Goal: Task Accomplishment & Management: Manage account settings

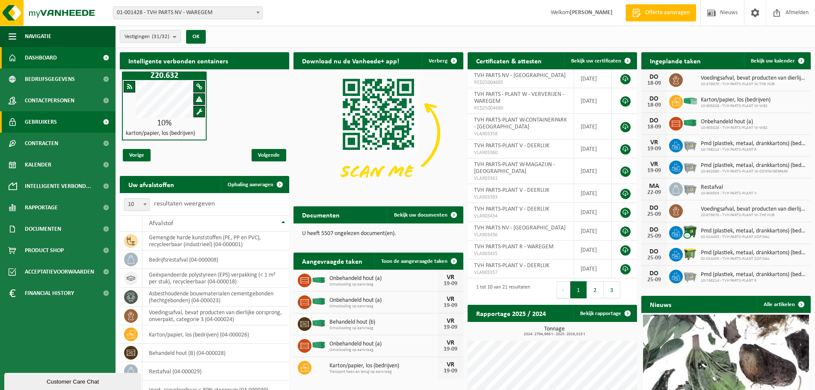
click at [47, 122] on span "Gebruikers" at bounding box center [41, 121] width 32 height 21
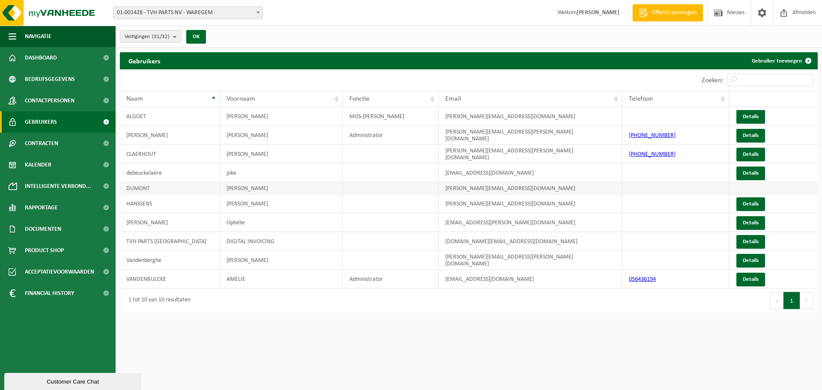
click at [154, 190] on td "DUMONT" at bounding box center [170, 188] width 100 height 12
click at [757, 16] on span at bounding box center [762, 12] width 13 height 25
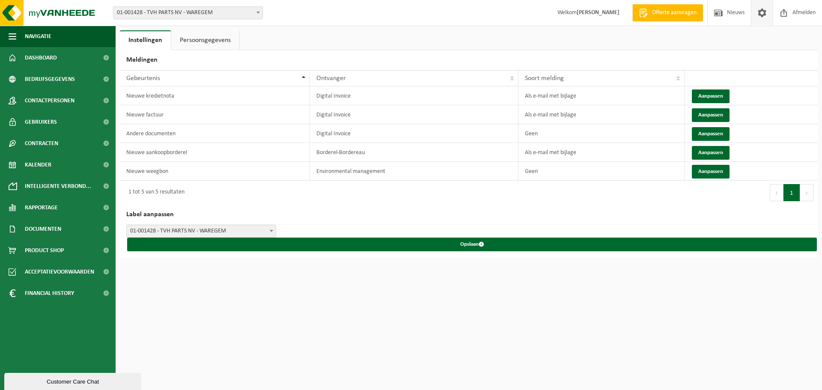
click at [194, 46] on link "Persoonsgegevens" at bounding box center [205, 40] width 68 height 20
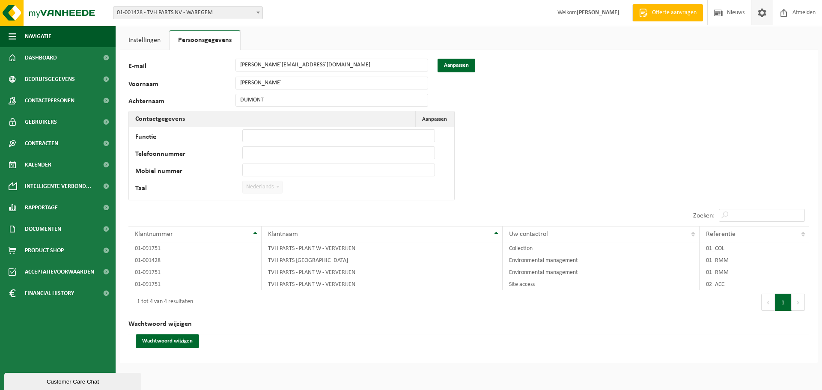
click at [150, 39] on link "Instellingen" at bounding box center [144, 40] width 49 height 20
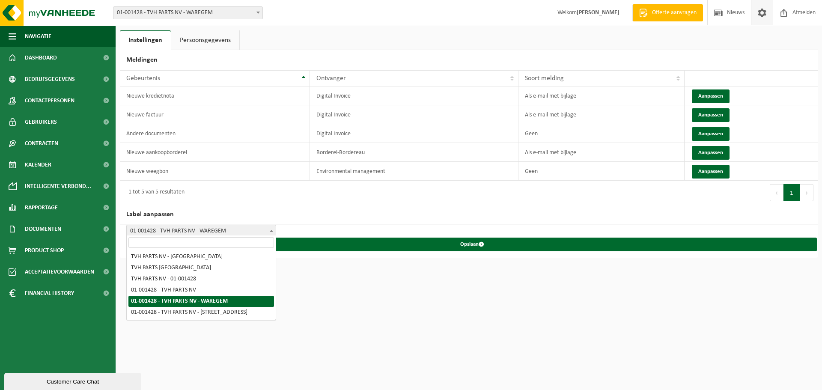
click at [261, 228] on span "01-001428 - TVH PARTS NV - WAREGEM" at bounding box center [201, 231] width 149 height 12
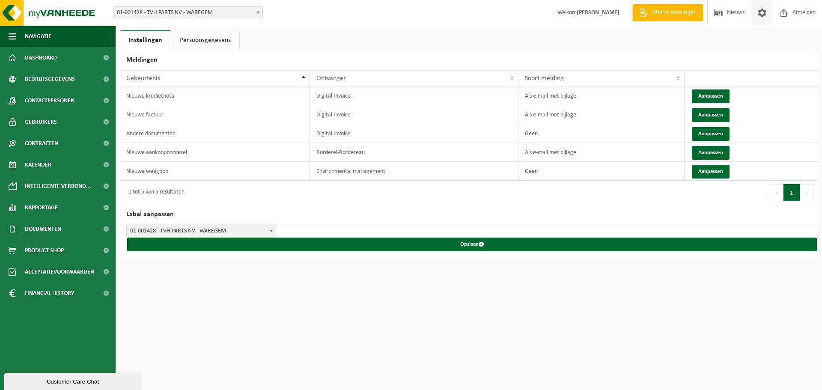
click at [261, 228] on span "01-001428 - TVH PARTS NV - WAREGEM" at bounding box center [201, 231] width 149 height 12
click at [703, 168] on button "Aanpassen" at bounding box center [711, 172] width 38 height 14
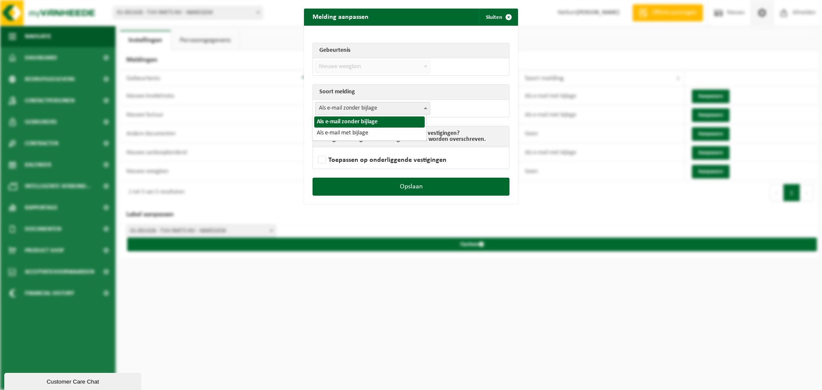
click at [371, 108] on span "Als e-mail zonder bijlage" at bounding box center [372, 108] width 114 height 12
click at [571, 207] on div "Melding aanpassen Sluiten Gebeurtenis Nieuwe factuur Nieuwe kredietnota Andere …" at bounding box center [411, 195] width 822 height 390
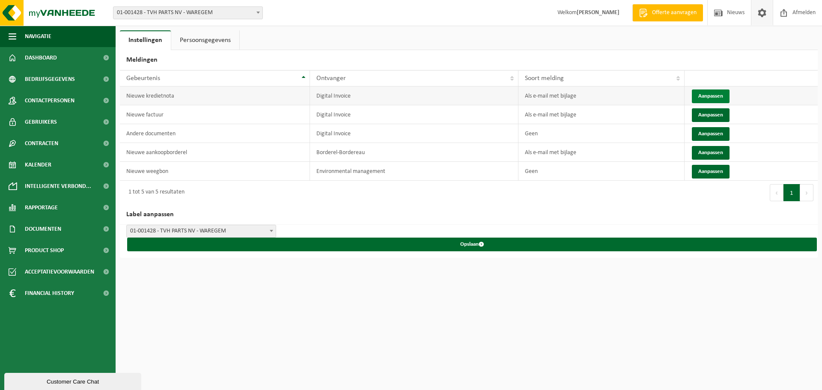
click at [703, 92] on button "Aanpassen" at bounding box center [711, 96] width 38 height 14
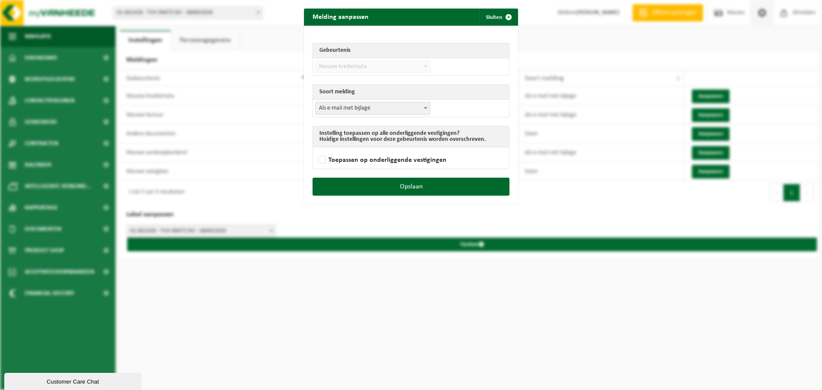
click at [375, 104] on span "Als e-mail met bijlage" at bounding box center [372, 108] width 114 height 12
click at [464, 114] on td "Als e-mail zonder bijlage Als e-mail met bijlage Als e-mail met bijlage" at bounding box center [411, 108] width 196 height 17
click at [377, 93] on th "Soort melding" at bounding box center [411, 92] width 196 height 15
click at [367, 65] on span "Nieuwe kredietnota" at bounding box center [372, 67] width 114 height 12
click at [362, 111] on span "Als e-mail met bijlage" at bounding box center [372, 108] width 114 height 12
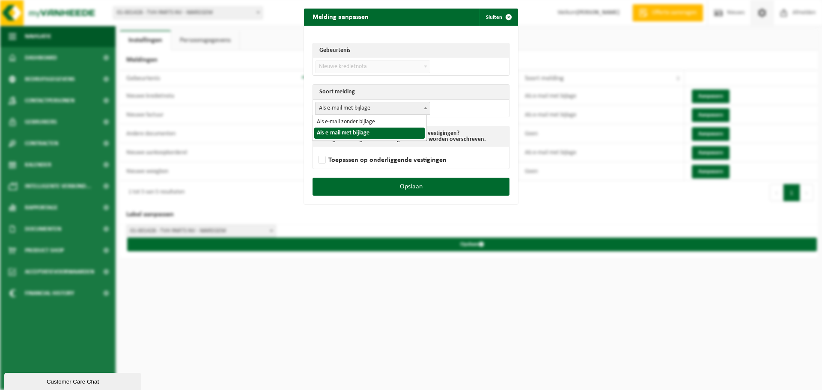
click at [441, 111] on td "Als e-mail zonder bijlage Als e-mail met bijlage Als e-mail met bijlage" at bounding box center [411, 108] width 196 height 17
click at [487, 19] on button "Sluiten" at bounding box center [498, 17] width 38 height 17
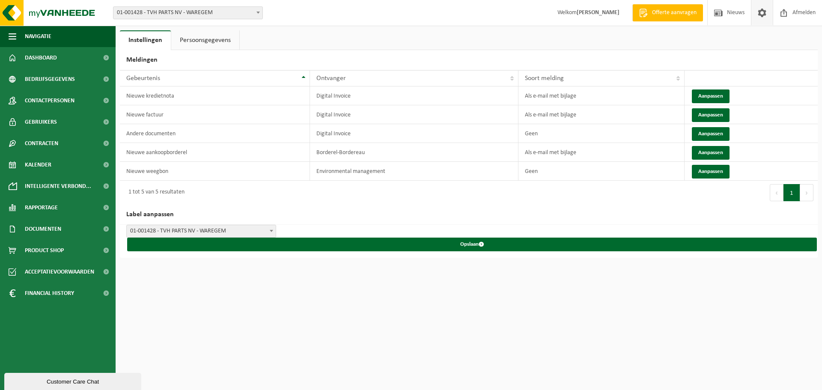
click at [196, 42] on link "Persoonsgegevens" at bounding box center [205, 40] width 68 height 20
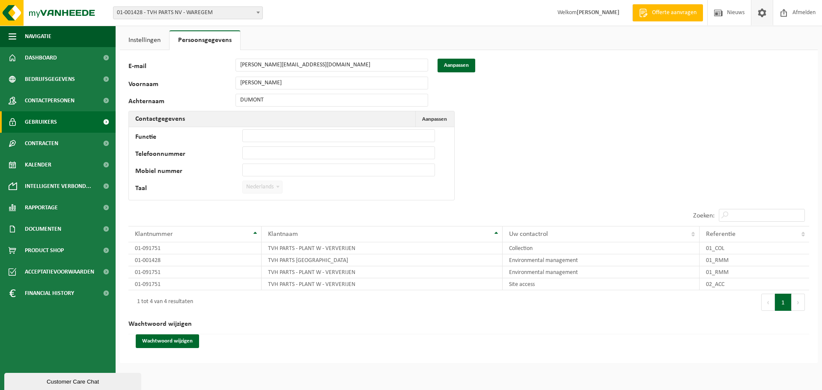
click at [60, 116] on link "Gebruikers" at bounding box center [58, 121] width 116 height 21
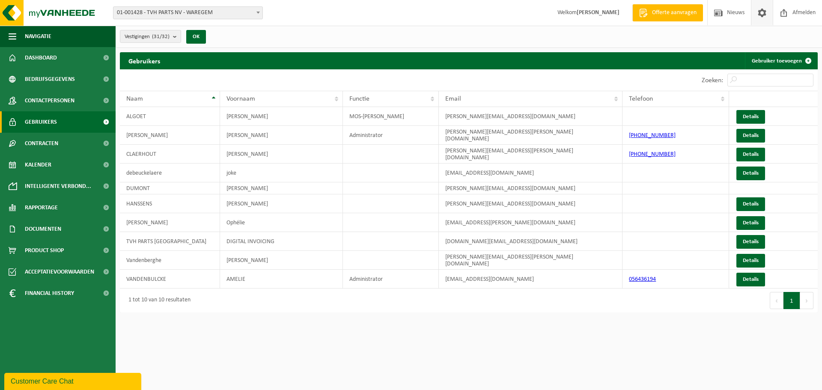
click at [762, 10] on span at bounding box center [762, 12] width 13 height 25
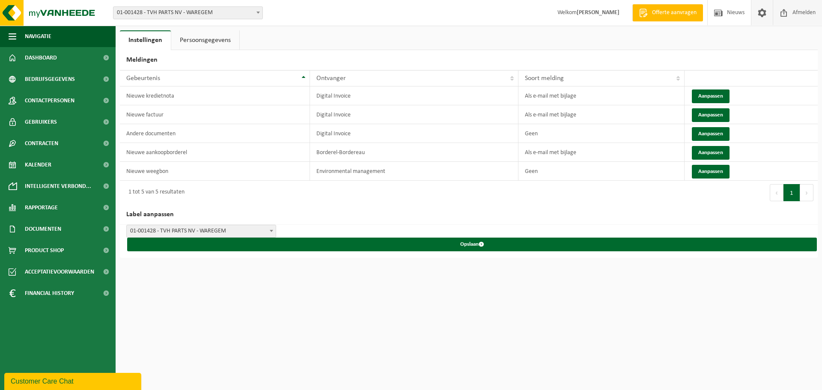
click at [792, 9] on span "Afmelden" at bounding box center [803, 12] width 27 height 25
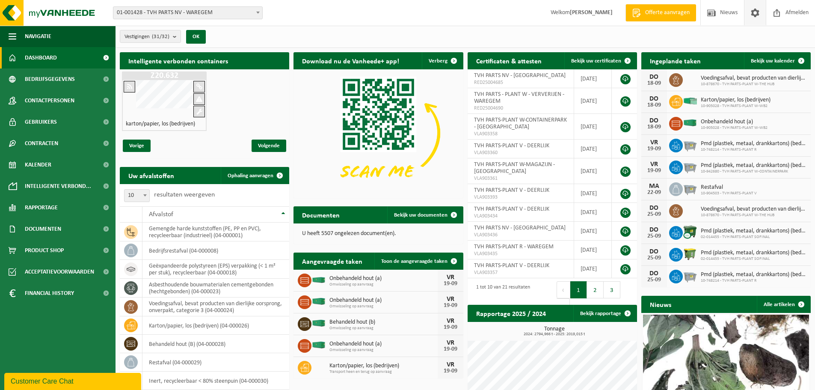
click at [754, 13] on span at bounding box center [755, 12] width 13 height 25
click at [756, 14] on span at bounding box center [755, 12] width 13 height 25
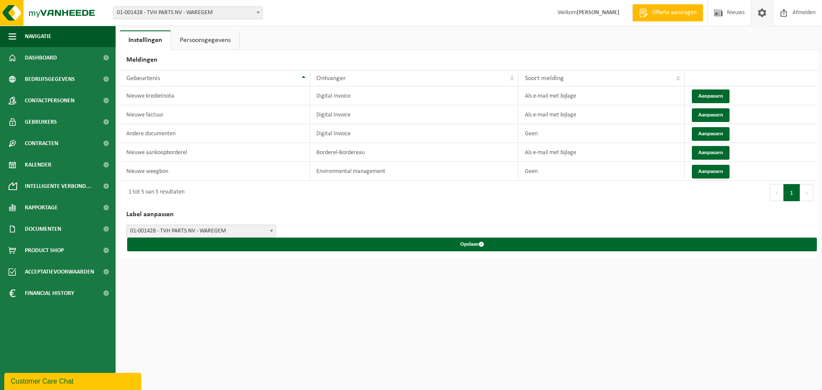
click at [194, 37] on link "Persoonsgegevens" at bounding box center [205, 40] width 68 height 20
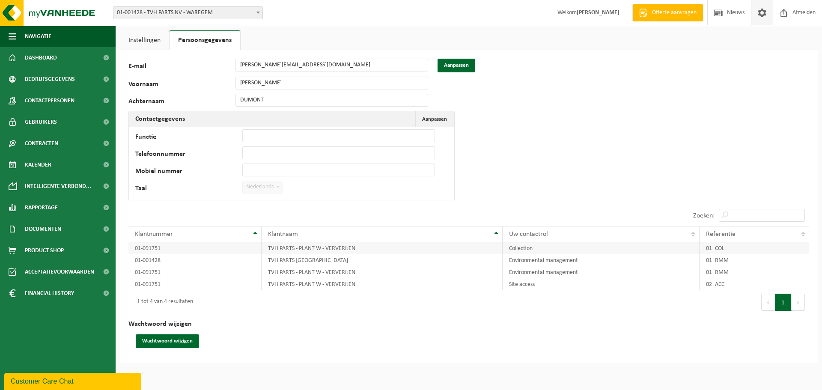
click at [179, 249] on td "01-091751" at bounding box center [194, 248] width 133 height 12
click at [527, 244] on td "Collection" at bounding box center [601, 248] width 197 height 12
click at [150, 39] on link "Instellingen" at bounding box center [144, 40] width 49 height 20
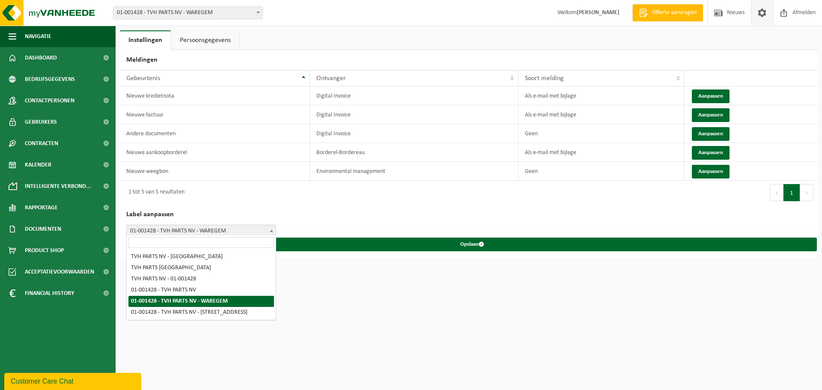
click at [174, 226] on span "01-001428 - TVH PARTS NV - WAREGEM" at bounding box center [201, 231] width 149 height 12
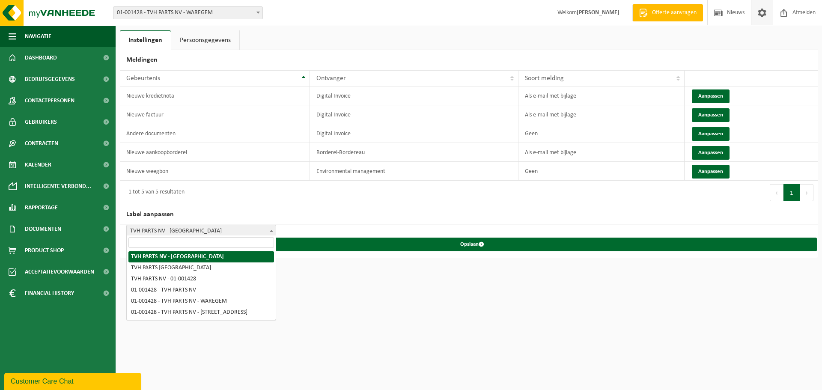
click at [214, 226] on span "TVH PARTS NV - [GEOGRAPHIC_DATA]" at bounding box center [201, 231] width 149 height 12
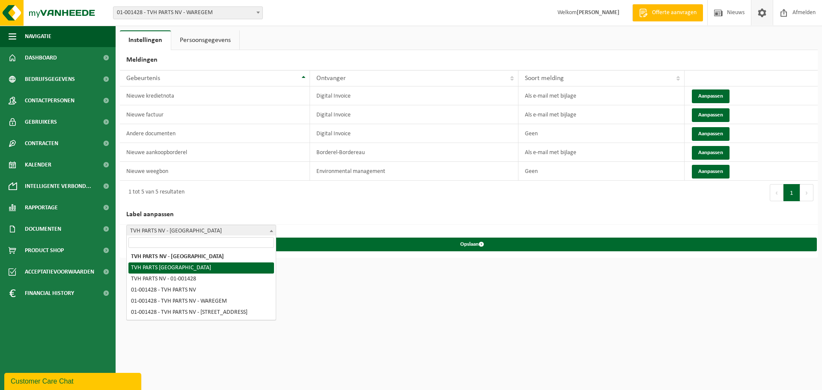
select select "1"
click at [193, 228] on span "TVH PARTS [GEOGRAPHIC_DATA]" at bounding box center [201, 231] width 149 height 12
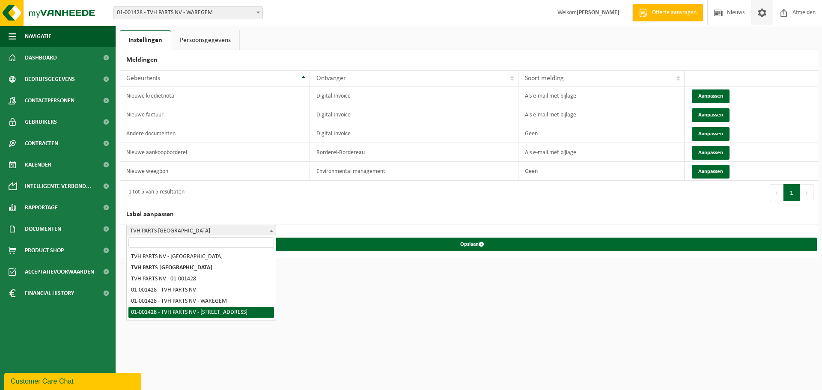
click at [331, 322] on html "Vestiging: 01-001428 - TVH PARTS NV - WAREGEM 01-091751 - TVH PARTS - PLANT W -…" at bounding box center [411, 195] width 822 height 390
click at [346, 300] on html "Vestiging: 01-001428 - TVH PARTS NV - WAREGEM 01-091751 - TVH PARTS - PLANT W -…" at bounding box center [411, 195] width 822 height 390
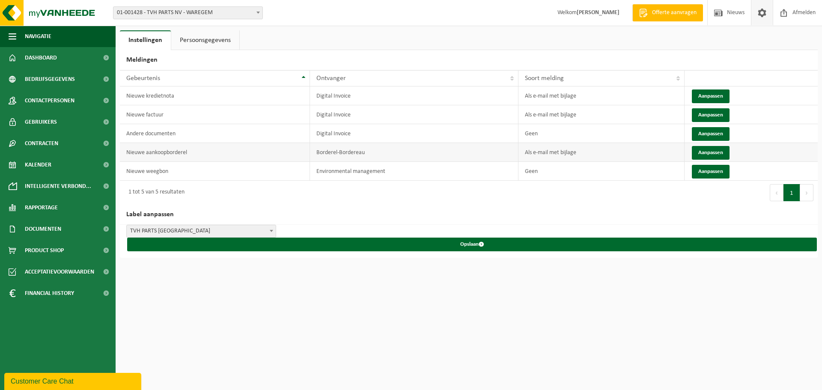
drag, startPoint x: 438, startPoint y: 149, endPoint x: 425, endPoint y: 149, distance: 12.8
click at [425, 149] on td "Borderel-Bordereau" at bounding box center [414, 152] width 209 height 19
drag, startPoint x: 182, startPoint y: 153, endPoint x: 172, endPoint y: 153, distance: 9.8
click at [174, 153] on td "Nieuwe aankoopborderel" at bounding box center [215, 152] width 190 height 19
click at [163, 153] on td "Nieuwe aankoopborderel" at bounding box center [215, 152] width 190 height 19
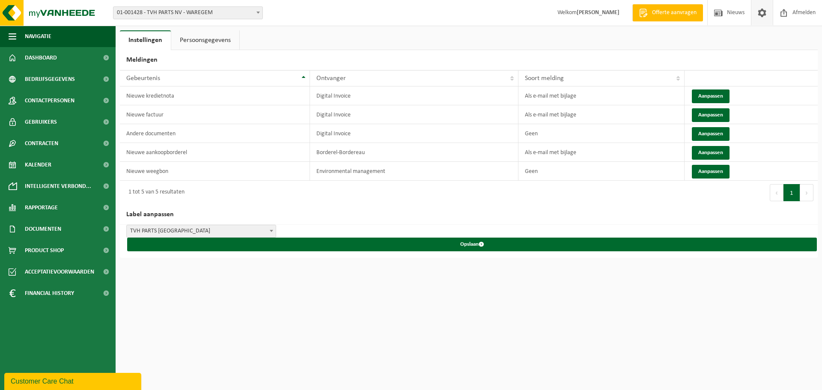
click at [212, 45] on link "Persoonsgegevens" at bounding box center [205, 40] width 68 height 20
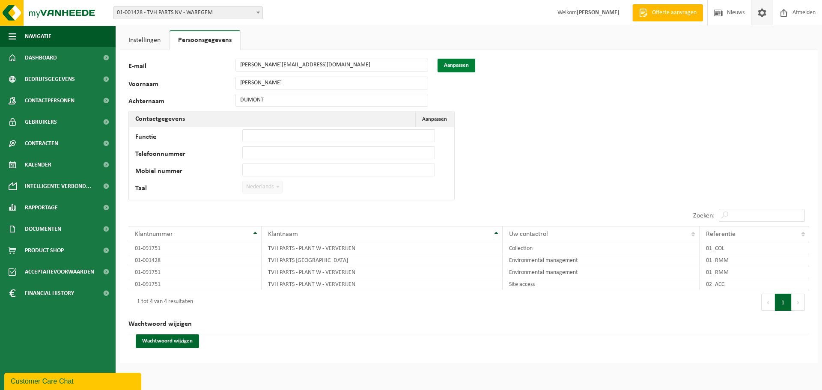
click at [473, 66] on button "Aanpassen" at bounding box center [456, 66] width 38 height 14
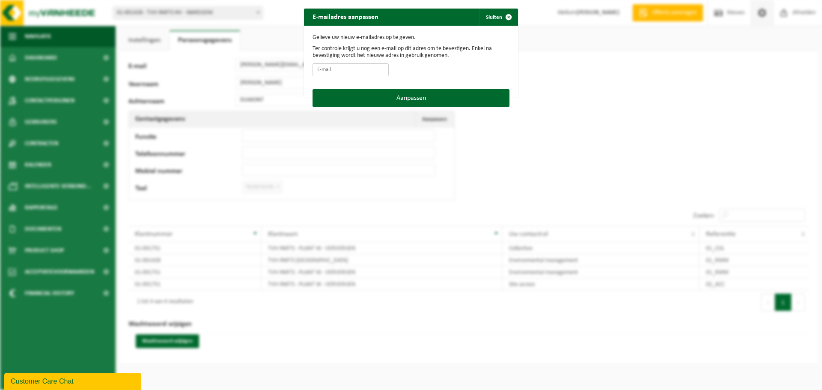
click at [333, 70] on input "E-mail" at bounding box center [350, 69] width 76 height 13
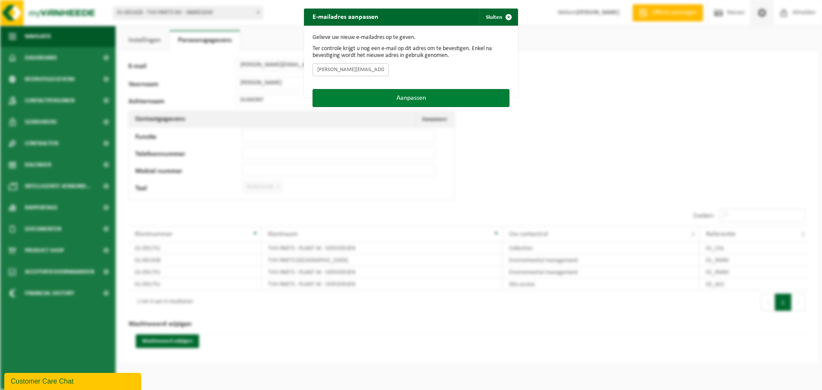
type input "[PERSON_NAME][EMAIL_ADDRESS][DOMAIN_NAME]"
click at [399, 89] on button "Aanpassen" at bounding box center [410, 98] width 197 height 18
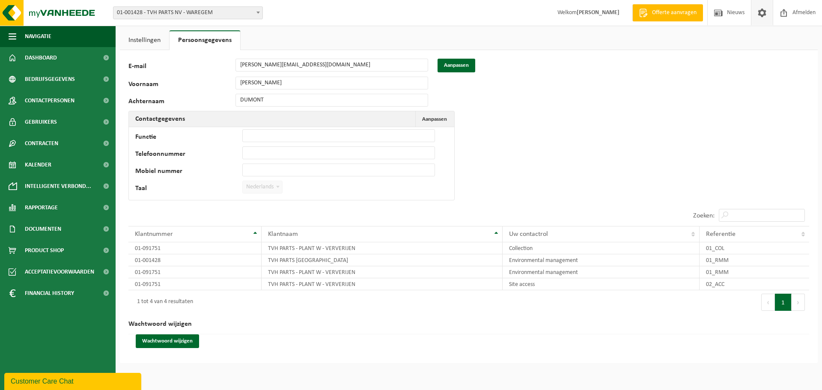
click at [566, 106] on div "80234 E-mail [PERSON_NAME][EMAIL_ADDRESS][DOMAIN_NAME] Aanpassen Voornaam [PERS…" at bounding box center [469, 206] width 698 height 313
click at [148, 46] on link "Instellingen" at bounding box center [144, 40] width 49 height 20
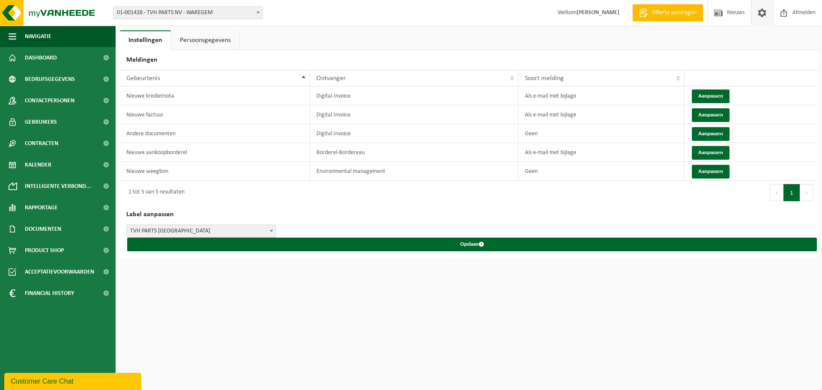
click at [197, 40] on link "Persoonsgegevens" at bounding box center [205, 40] width 68 height 20
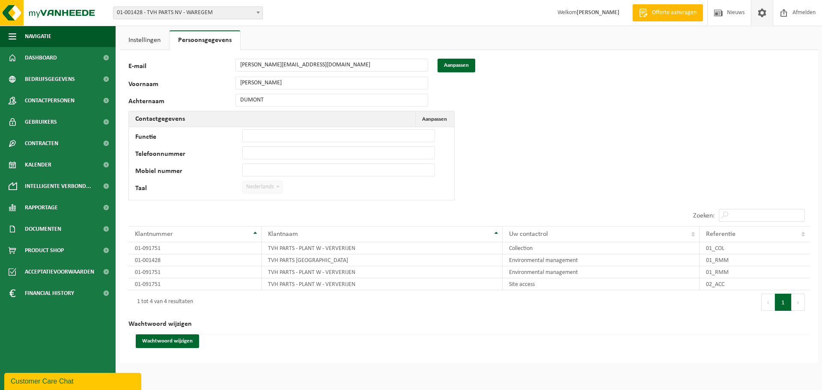
click at [760, 12] on span at bounding box center [762, 12] width 13 height 25
